Goal: Find specific page/section: Find specific page/section

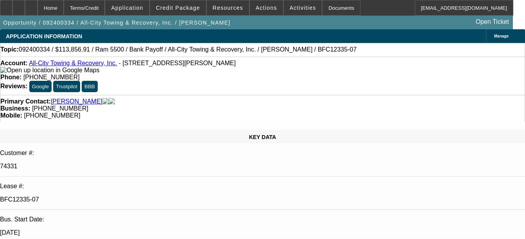
select select "0"
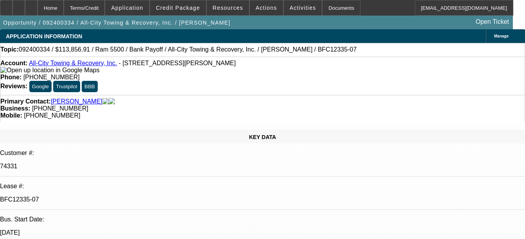
select select "0"
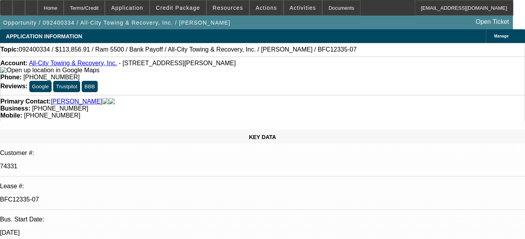
select select "0"
select select "1"
select select "6"
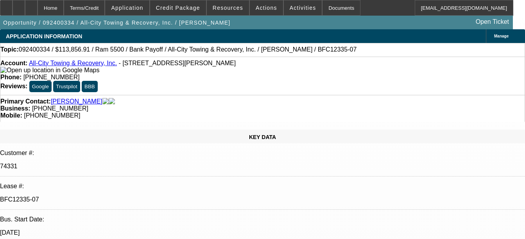
select select "1"
select select "6"
select select "1"
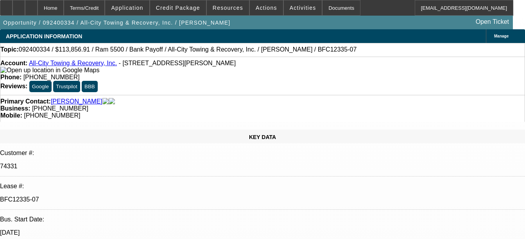
select select "6"
select select "1"
select select "6"
click at [329, 7] on div "Documents" at bounding box center [341, 8] width 38 height 16
